Goal: Find specific fact

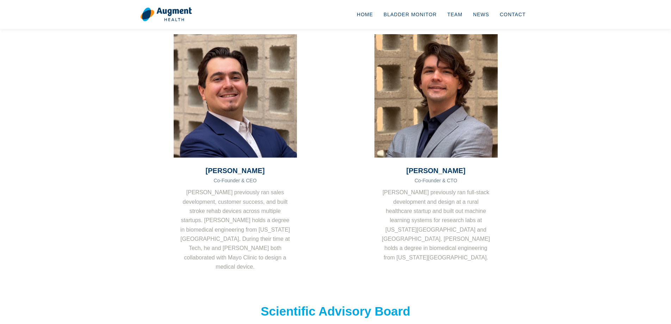
scroll to position [72, 0]
click at [452, 172] on h3 "[PERSON_NAME]" at bounding box center [435, 170] width 123 height 8
copy h3 "[PERSON_NAME]"
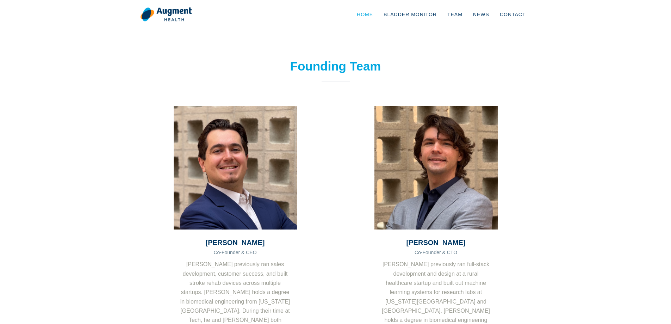
click at [367, 15] on link "Home" at bounding box center [364, 14] width 27 height 23
